Goal: Task Accomplishment & Management: Manage account settings

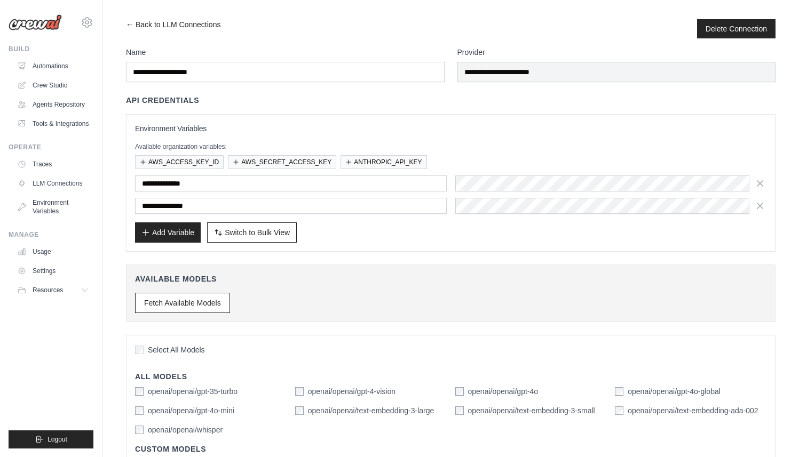
click at [38, 30] on div "[PERSON_NAME][EMAIL_ADDRESS][PERSON_NAME][DOMAIN_NAME] Ambev - SAZ ABI - GenAI …" at bounding box center [51, 17] width 85 height 34
click at [49, 26] on img at bounding box center [35, 22] width 53 height 16
click at [44, 22] on img at bounding box center [35, 22] width 53 height 16
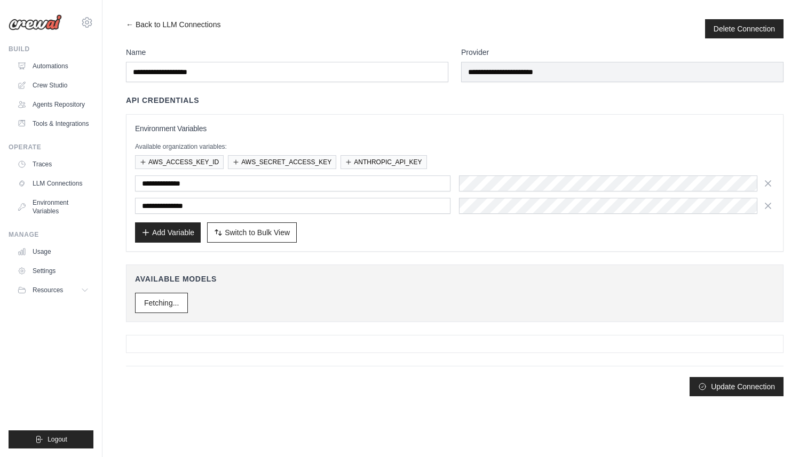
click at [39, 25] on img at bounding box center [35, 22] width 53 height 16
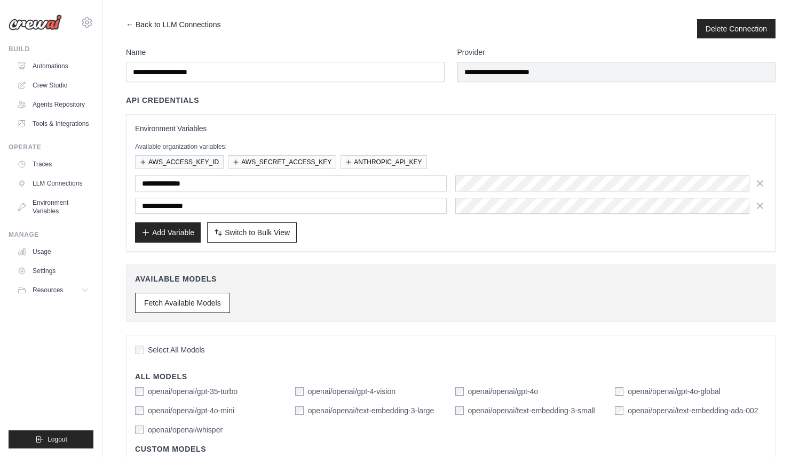
click at [35, 22] on img at bounding box center [35, 22] width 53 height 16
click at [29, 23] on img at bounding box center [35, 22] width 53 height 16
click at [24, 21] on img at bounding box center [35, 22] width 53 height 16
click at [59, 21] on img at bounding box center [35, 22] width 53 height 16
click at [53, 63] on link "Automations" at bounding box center [54, 66] width 81 height 17
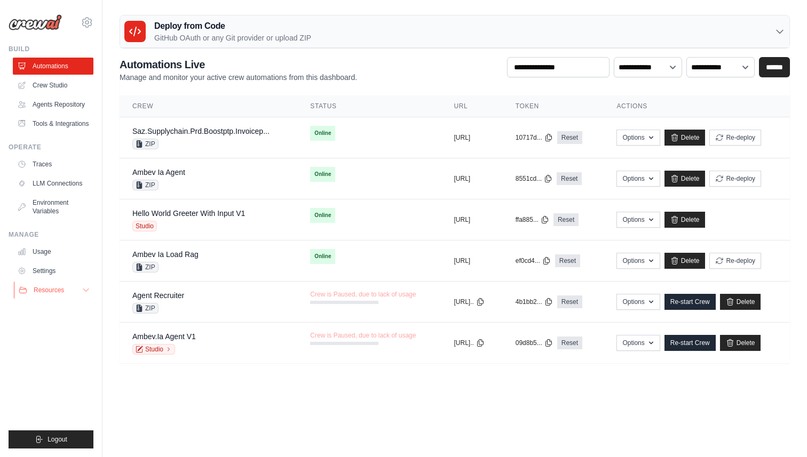
click at [64, 292] on span "Resources" at bounding box center [49, 290] width 30 height 9
click at [51, 268] on link "Settings" at bounding box center [54, 271] width 81 height 17
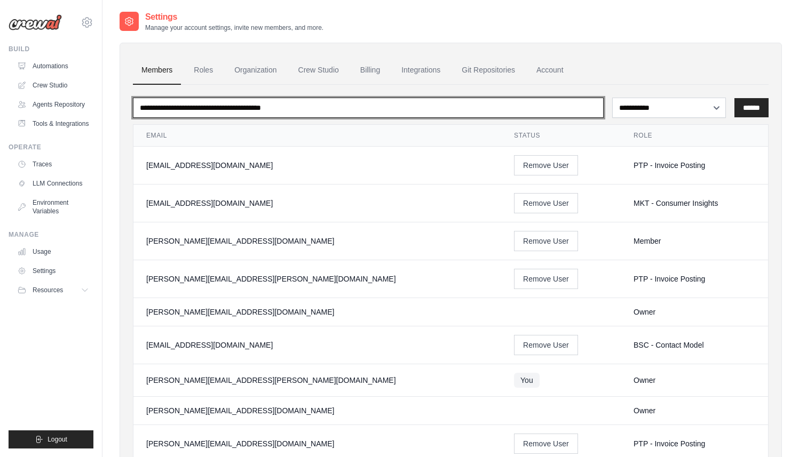
click at [232, 111] on input "email" at bounding box center [368, 108] width 471 height 20
paste input "**********"
type input "**********"
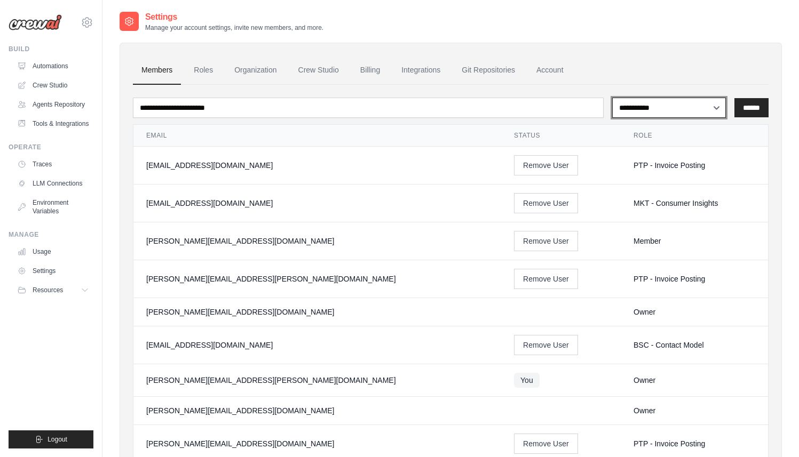
click at [656, 108] on select "**********" at bounding box center [669, 108] width 114 height 20
select select "******"
click at [750, 111] on input "******" at bounding box center [751, 107] width 34 height 19
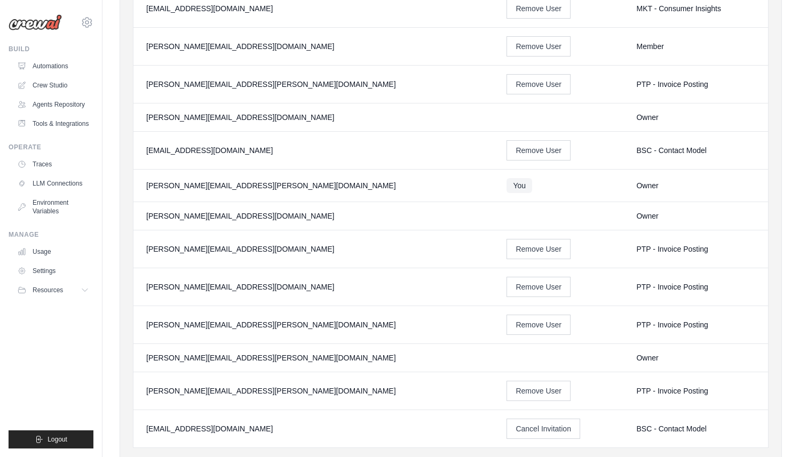
scroll to position [264, 0]
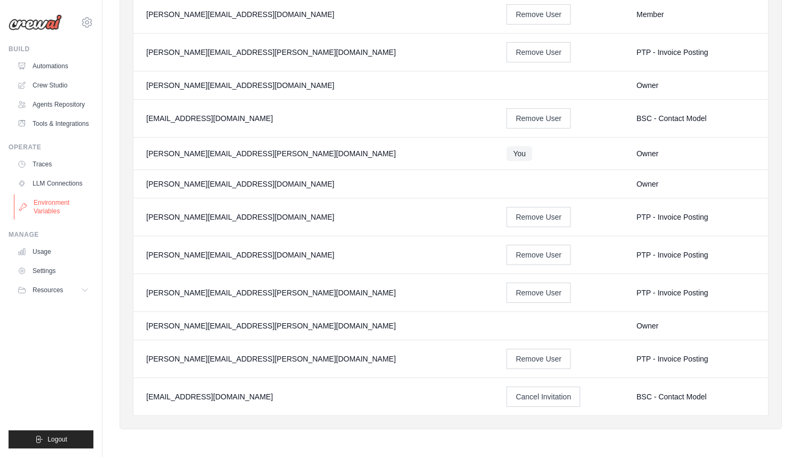
click at [57, 205] on link "Environment Variables" at bounding box center [54, 207] width 81 height 26
click at [54, 187] on link "LLM Connections" at bounding box center [54, 183] width 81 height 17
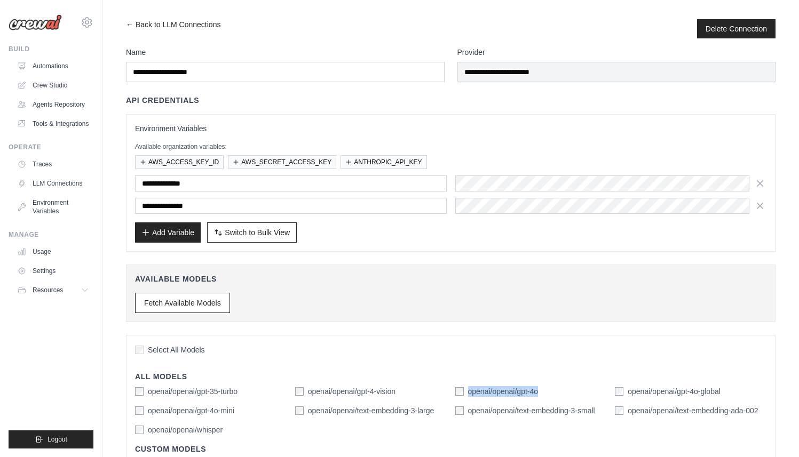
drag, startPoint x: 547, startPoint y: 392, endPoint x: 468, endPoint y: 393, distance: 79.0
click at [468, 393] on div "openai/openai/gpt-4o" at bounding box center [531, 391] width 152 height 11
copy label "openai/openai/gpt-4o"
click at [301, 409] on div "openai/openai/text-embedding-3-large" at bounding box center [364, 411] width 139 height 11
copy div "openai/openai/text-embedding-3-large"
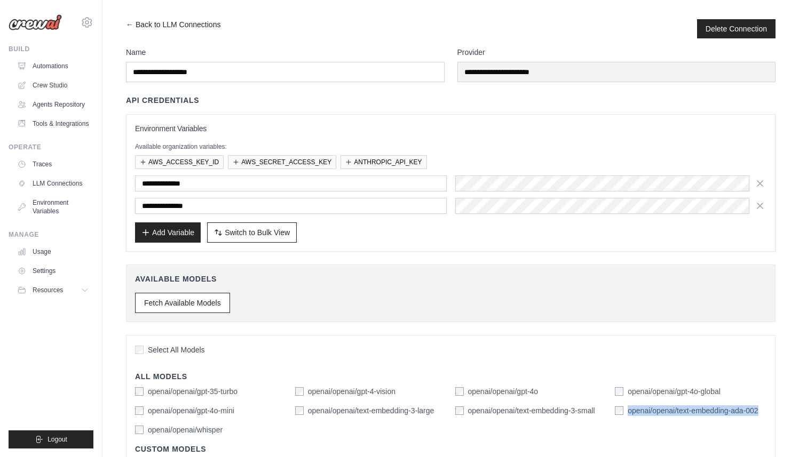
drag, startPoint x: 759, startPoint y: 411, endPoint x: 628, endPoint y: 412, distance: 130.8
click at [628, 412] on div "openai/openai/text-embedding-ada-002" at bounding box center [691, 411] width 152 height 11
copy label "openai/openai/text-embedding-ada-002"
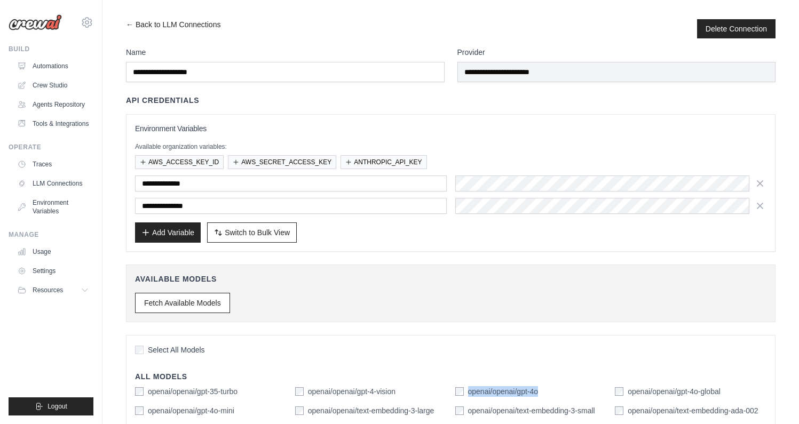
drag, startPoint x: 539, startPoint y: 392, endPoint x: 468, endPoint y: 396, distance: 71.6
click at [468, 396] on div "openai/openai/gpt-4o" at bounding box center [531, 391] width 152 height 11
copy label "openai/openai/gpt-4o"
